Goal: Find specific page/section

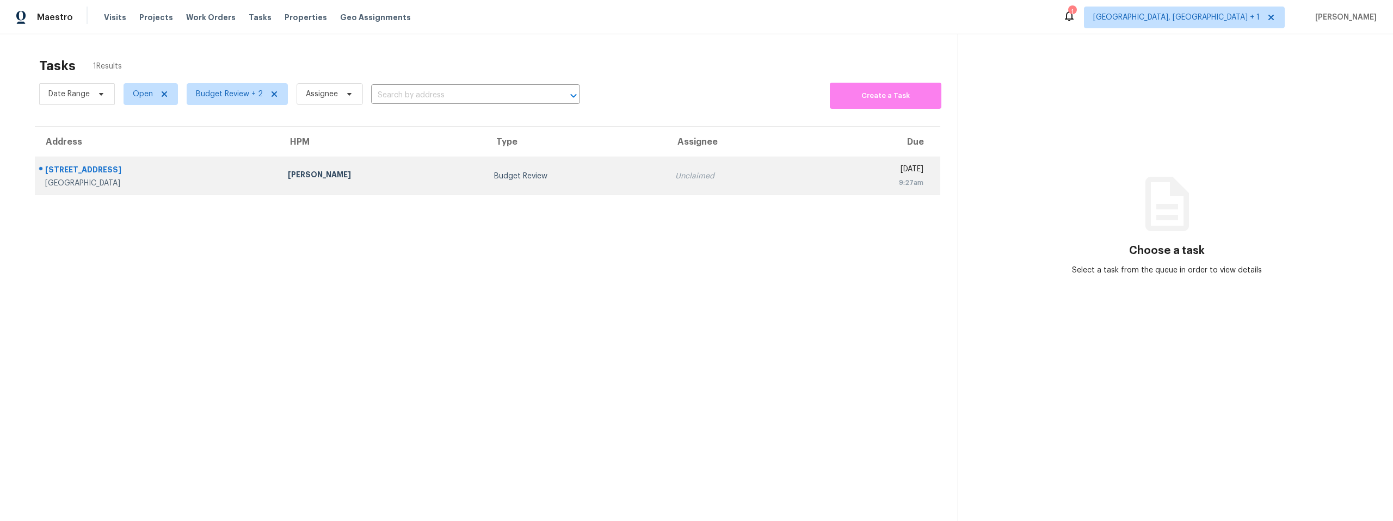
click at [371, 170] on div "[PERSON_NAME]" at bounding box center [382, 176] width 189 height 14
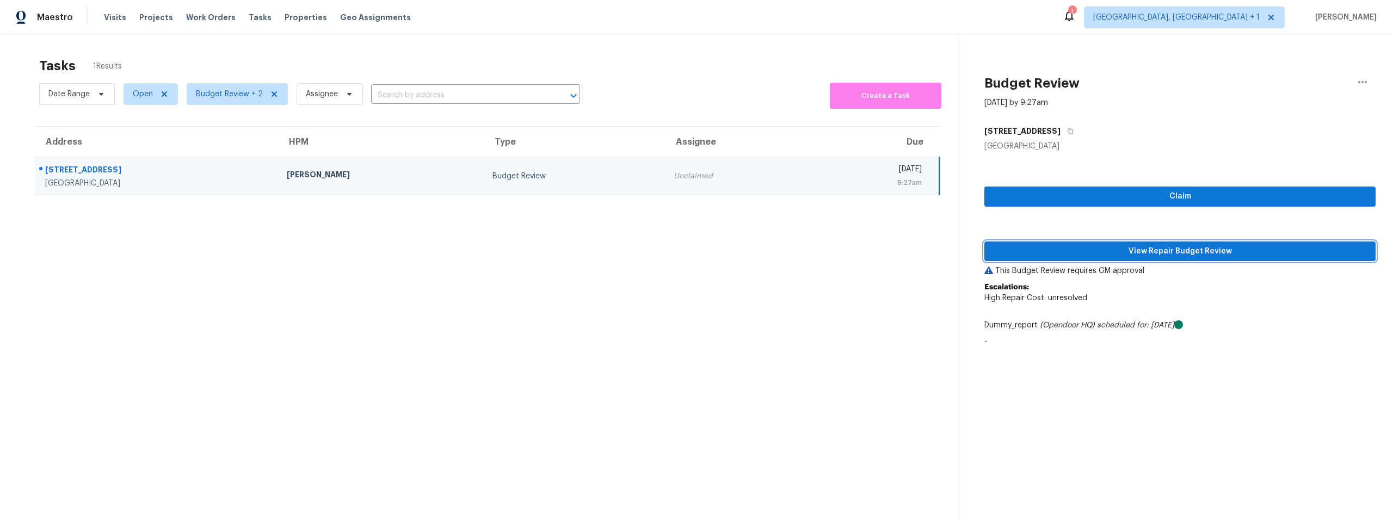
click at [1177, 249] on span "View Repair Budget Review" at bounding box center [1180, 252] width 374 height 14
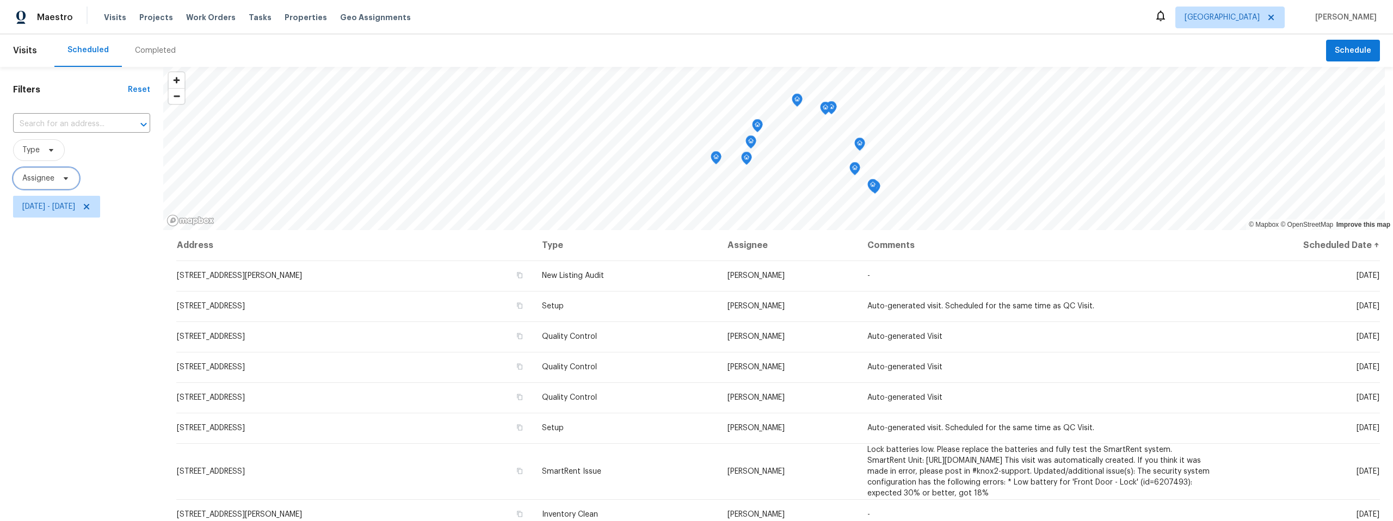
click at [67, 176] on icon at bounding box center [66, 178] width 9 height 9
click at [64, 212] on input "search" at bounding box center [77, 213] width 116 height 22
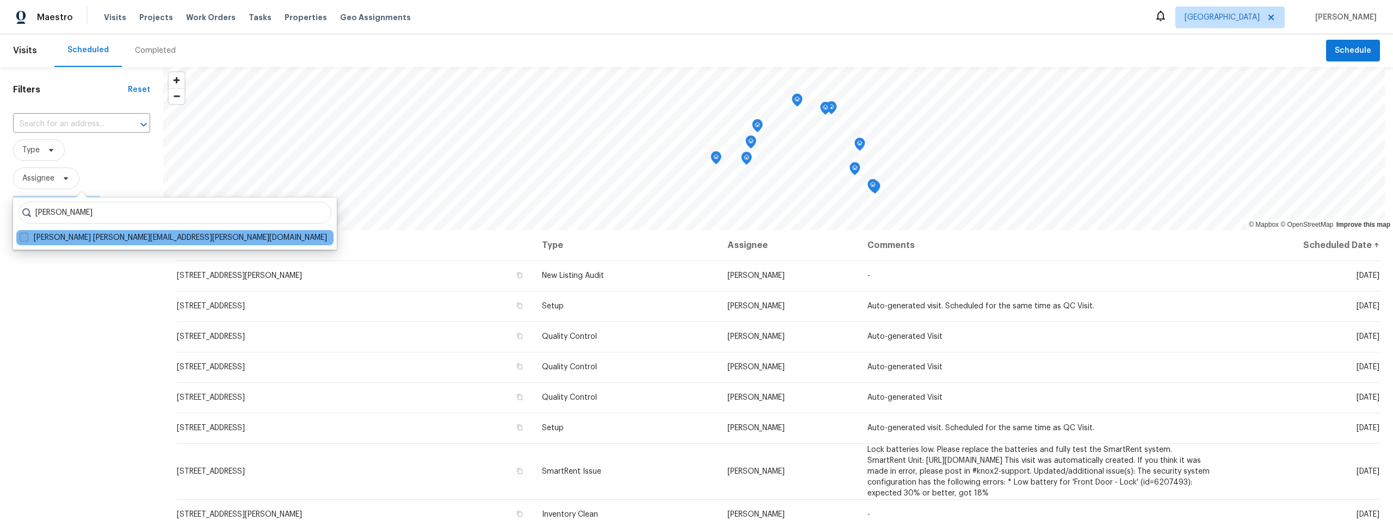
type input "john perkins"
click at [26, 237] on span at bounding box center [24, 237] width 9 height 9
click at [26, 237] on input "John Perkins john.perkins@opendoor.com" at bounding box center [23, 235] width 7 height 7
checkbox input "true"
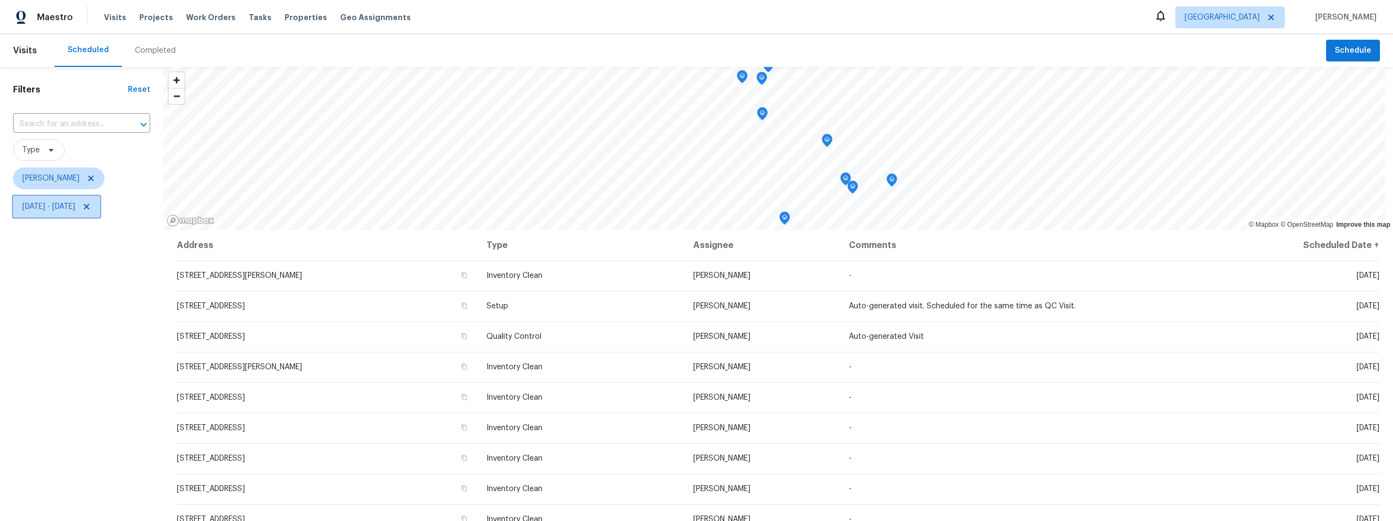
click at [91, 207] on icon at bounding box center [86, 206] width 9 height 9
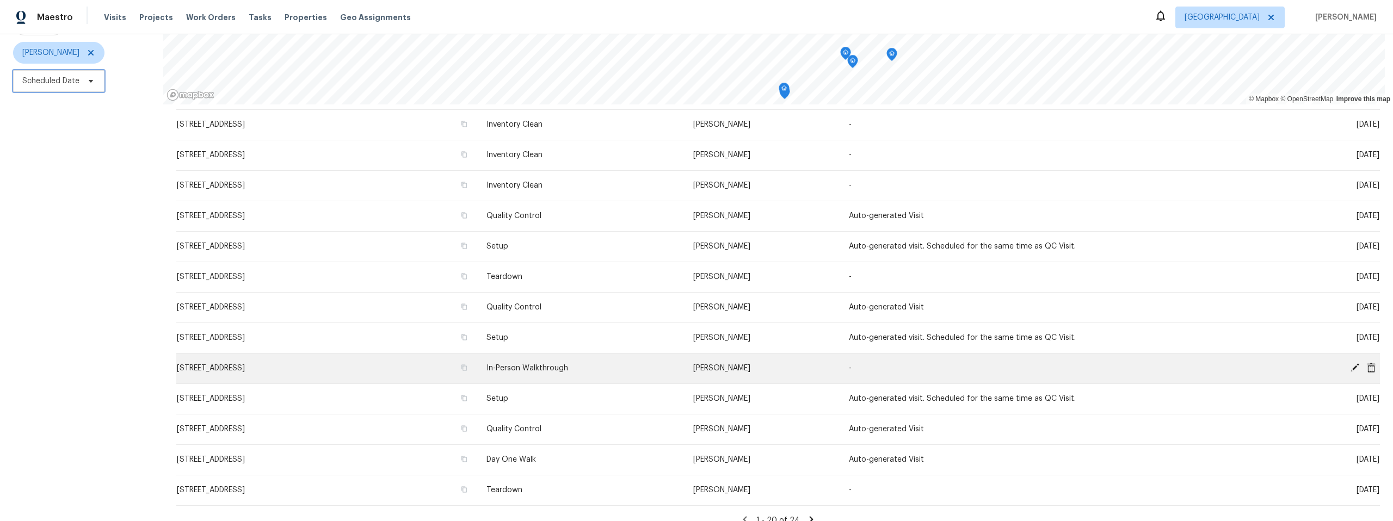
scroll to position [253, 0]
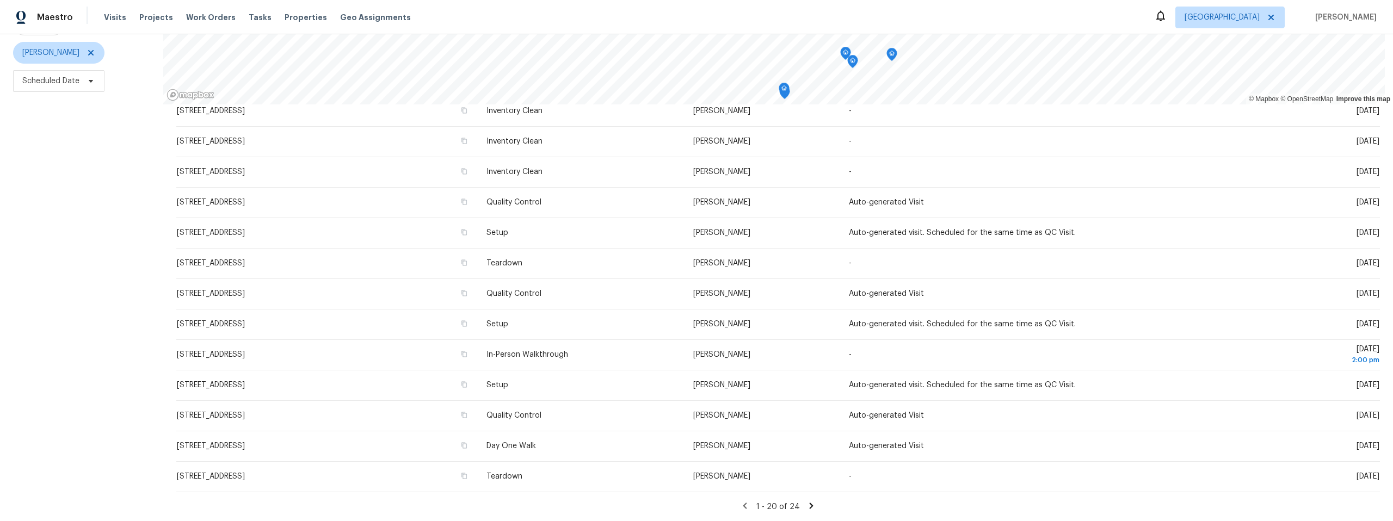
click at [807, 501] on icon at bounding box center [812, 506] width 10 height 10
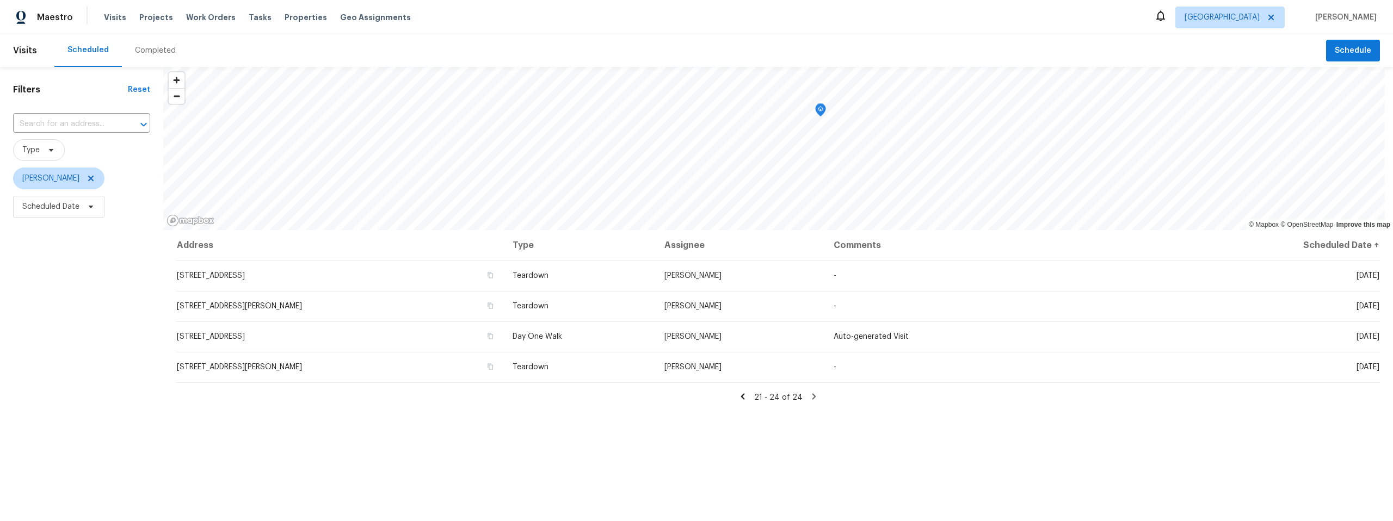
scroll to position [0, 0]
click at [741, 395] on icon at bounding box center [743, 396] width 4 height 6
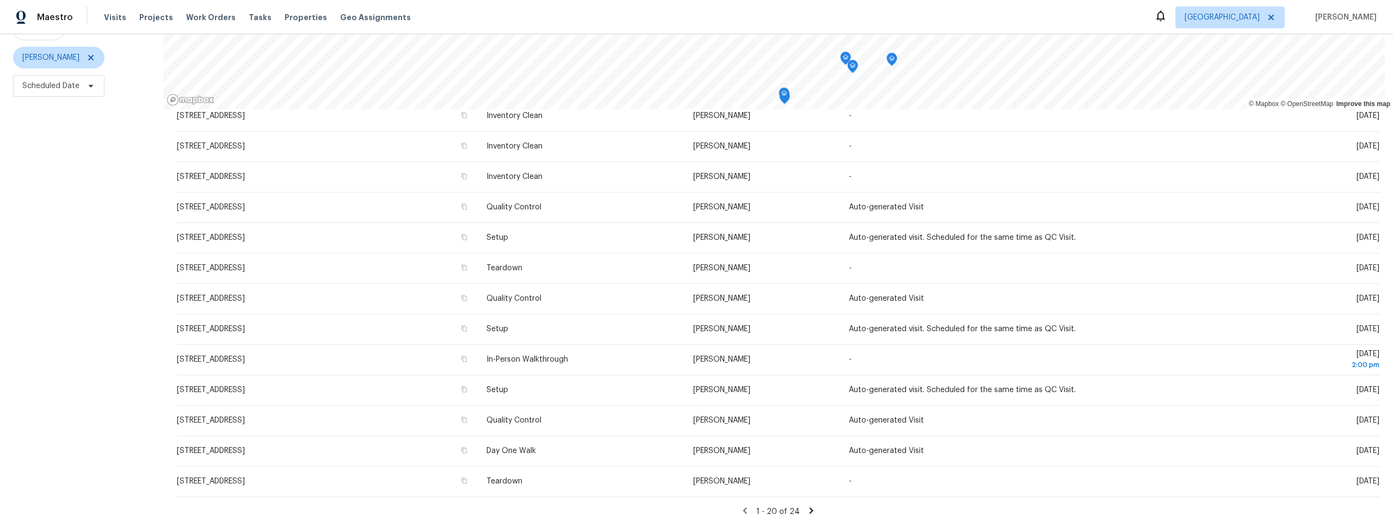
scroll to position [134, 0]
